Goal: Task Accomplishment & Management: Manage account settings

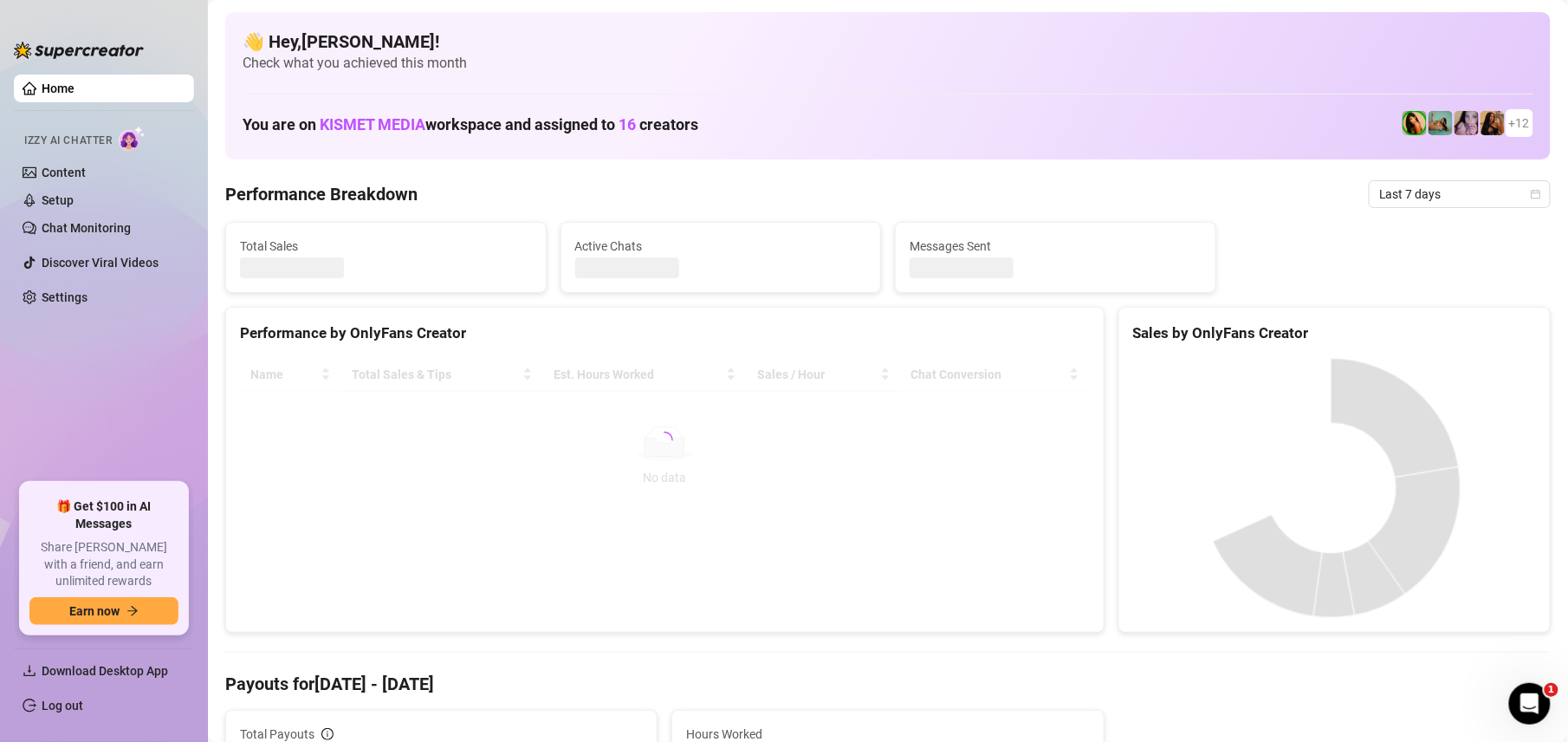
click at [48, 701] on link "Log out" at bounding box center [61, 704] width 41 height 14
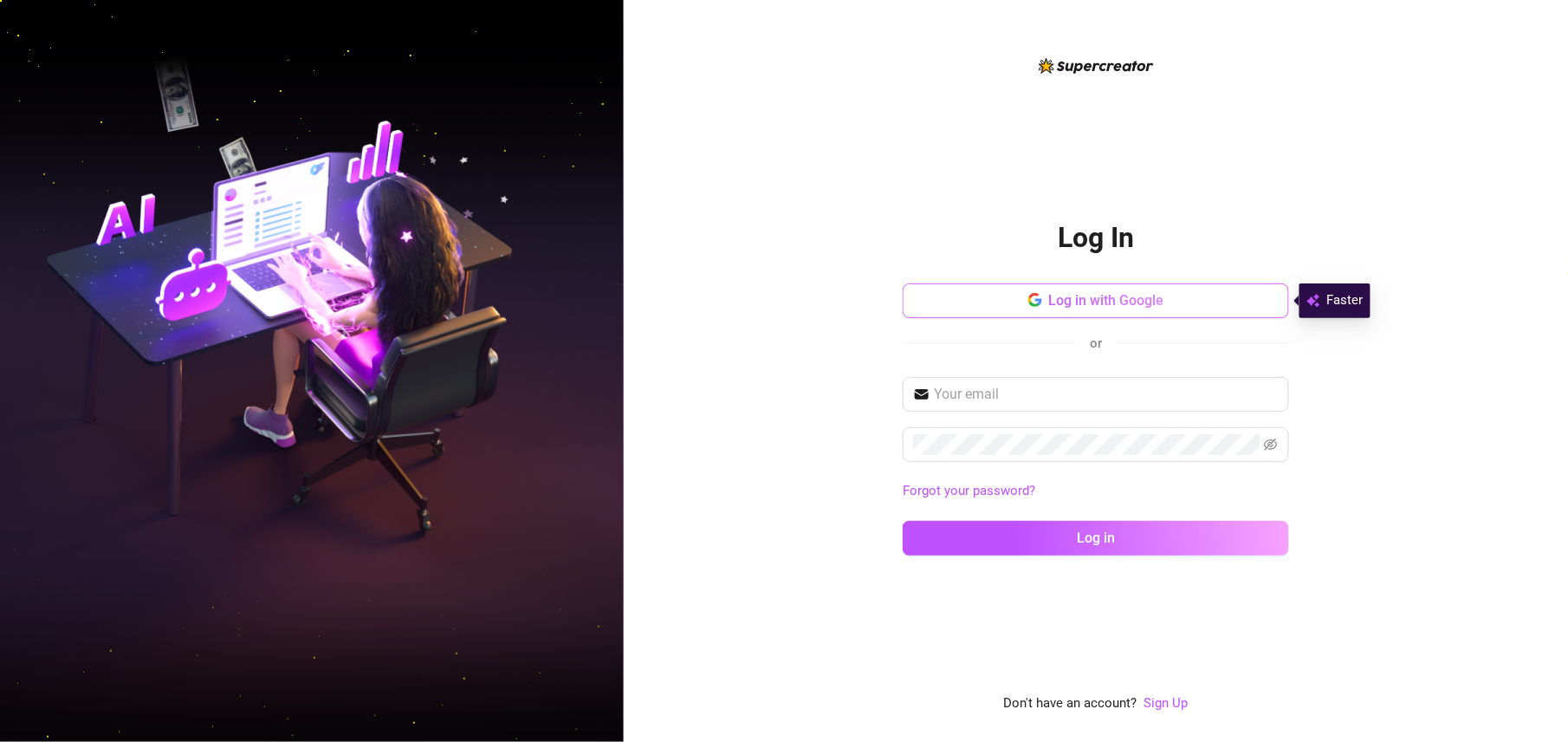
click at [1105, 293] on span "Log in with Google" at bounding box center [1107, 300] width 115 height 16
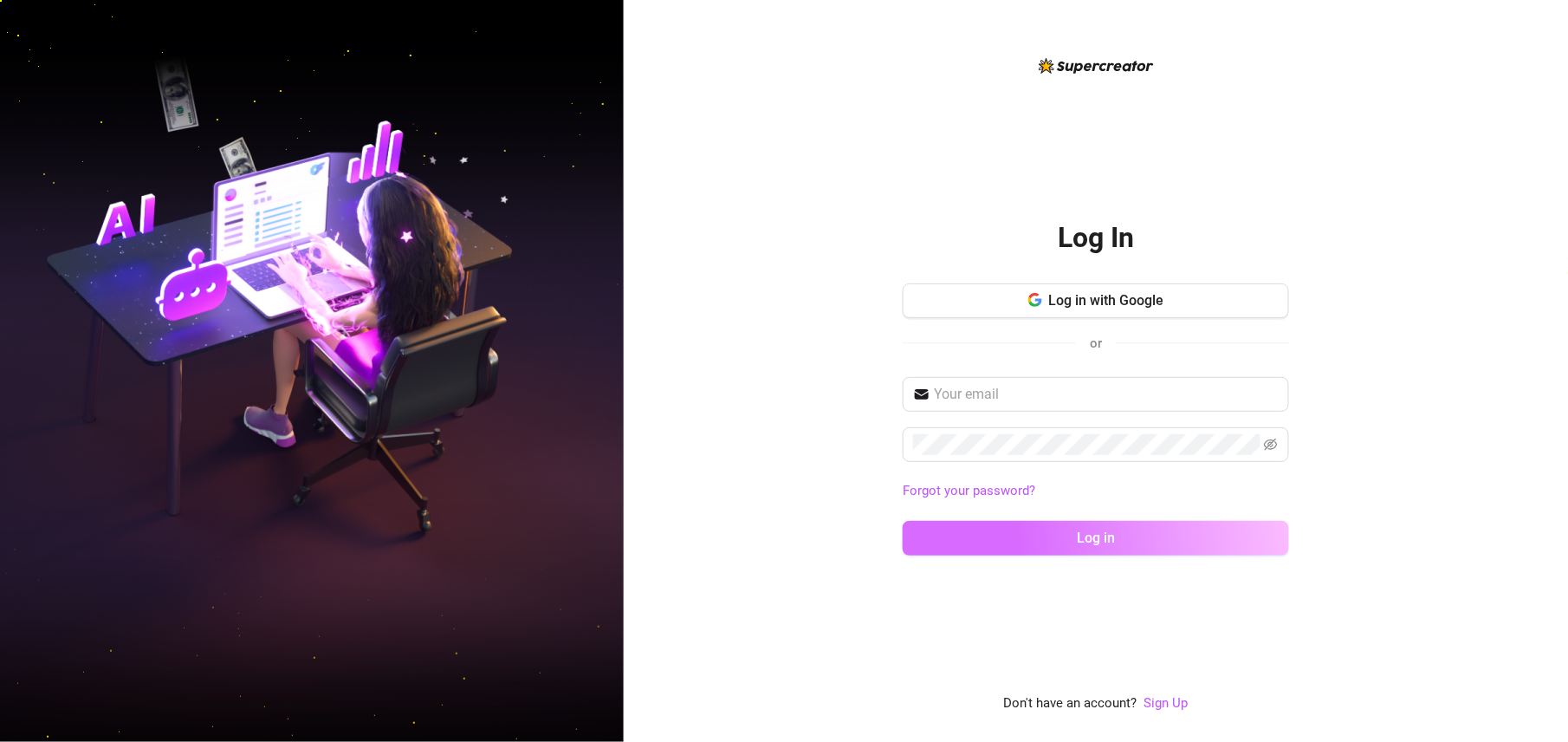
click at [1141, 523] on button "Log in" at bounding box center [1096, 538] width 386 height 35
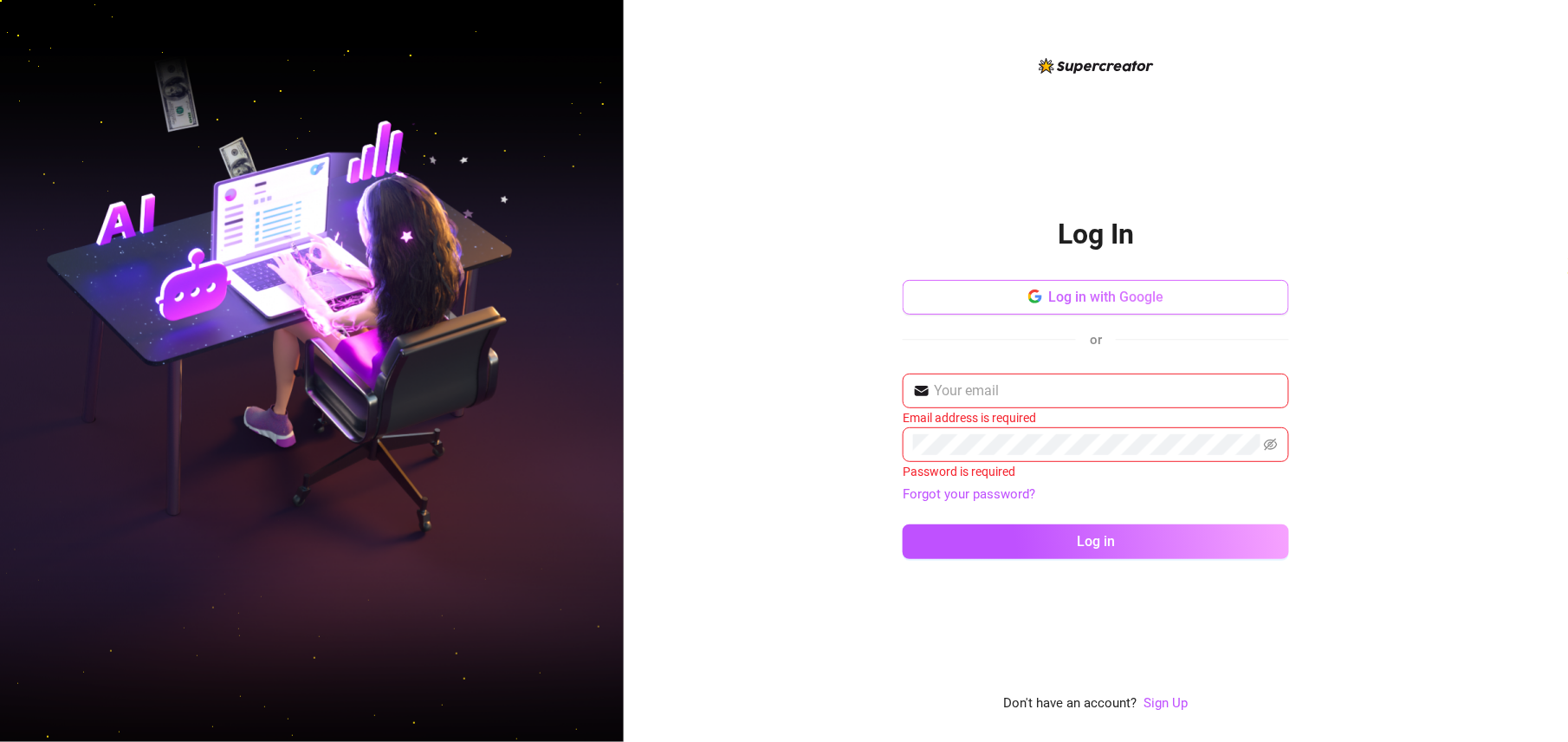
click at [1085, 289] on span "Log in with Google" at bounding box center [1107, 296] width 115 height 16
